Goal: Book appointment/travel/reservation

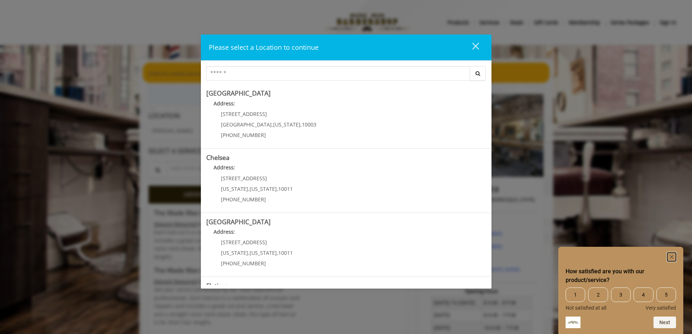
click at [675, 257] on rect "Hide survey" at bounding box center [671, 256] width 9 height 9
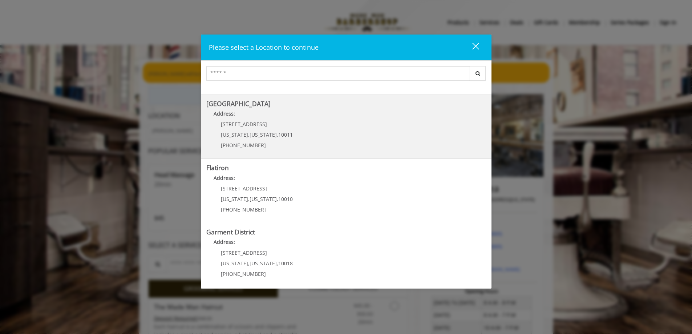
scroll to position [121, 0]
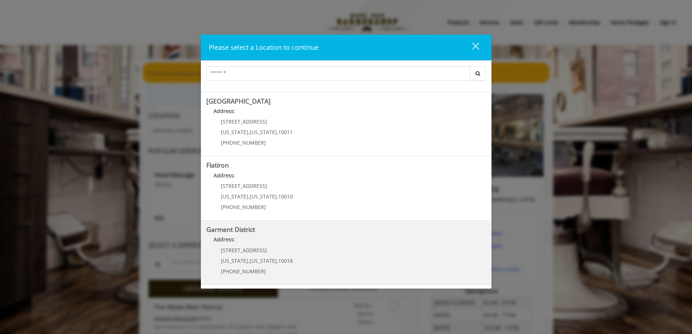
click at [223, 263] on span "New York" at bounding box center [234, 260] width 27 height 7
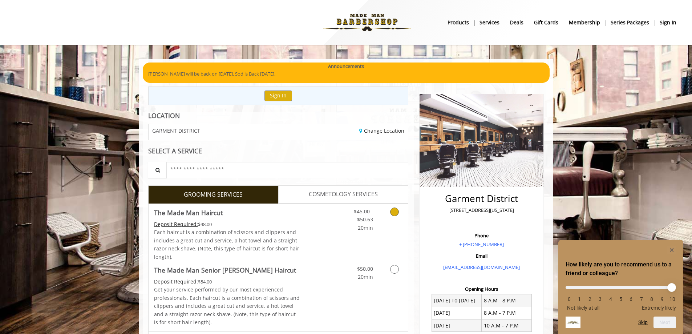
click at [395, 212] on icon "Grooming services" at bounding box center [394, 211] width 9 height 9
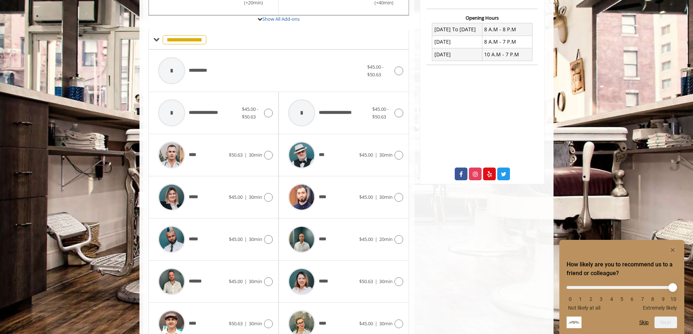
scroll to position [307, 0]
